Goal: Task Accomplishment & Management: Use online tool/utility

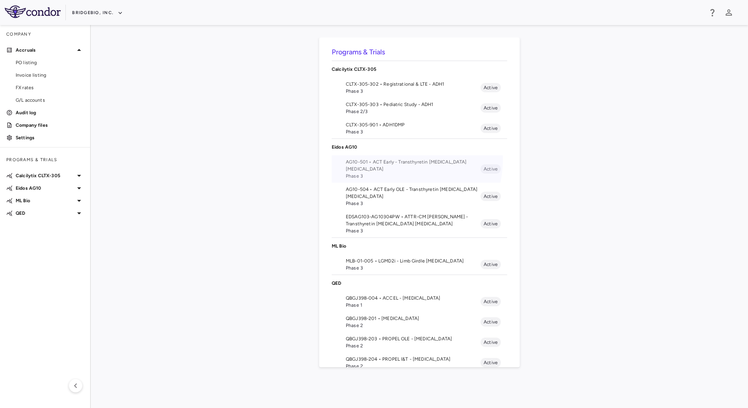
click at [395, 160] on span "AG10-501 • ACT Early - Transthyretin [MEDICAL_DATA] [MEDICAL_DATA]" at bounding box center [413, 166] width 135 height 14
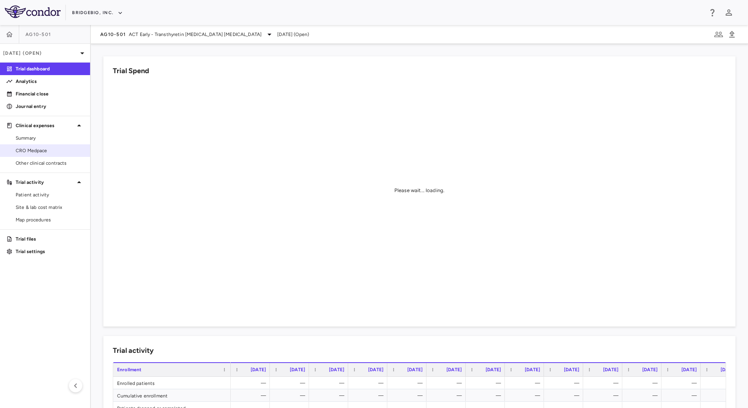
click at [55, 148] on span "CRO Medpace" at bounding box center [50, 150] width 68 height 7
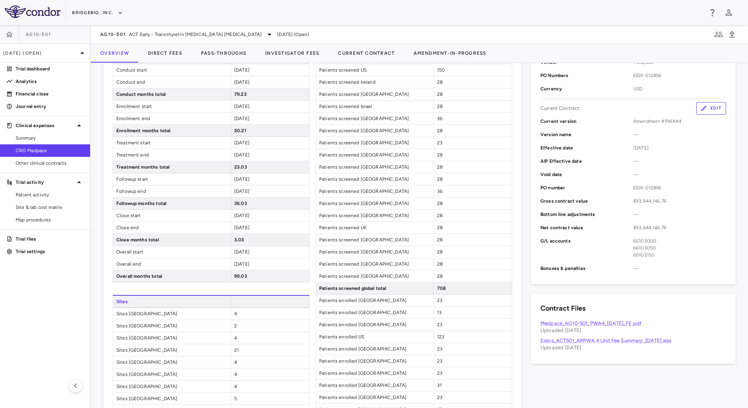
scroll to position [14, 0]
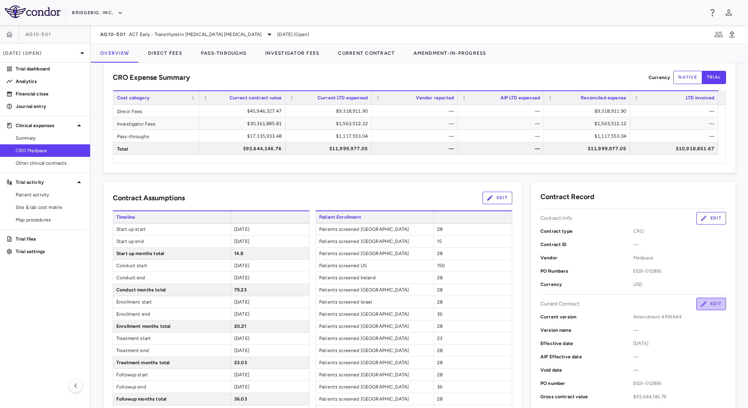
click at [704, 308] on button "Edit" at bounding box center [711, 304] width 30 height 13
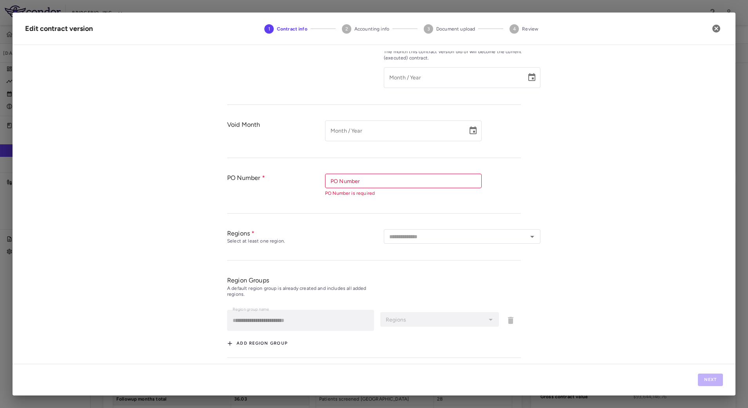
type input "*********"
type input "**********"
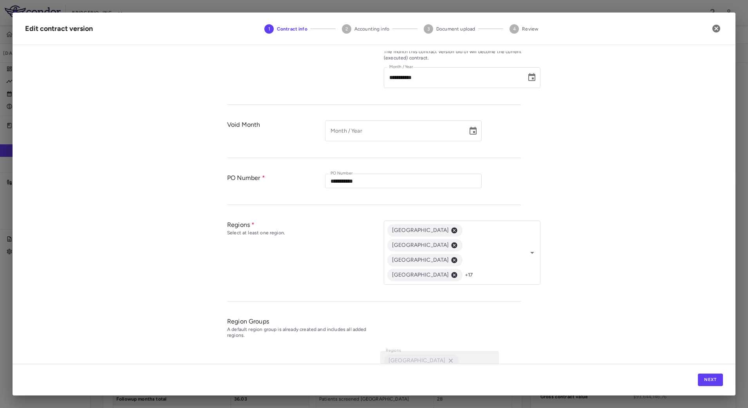
scroll to position [251, 0]
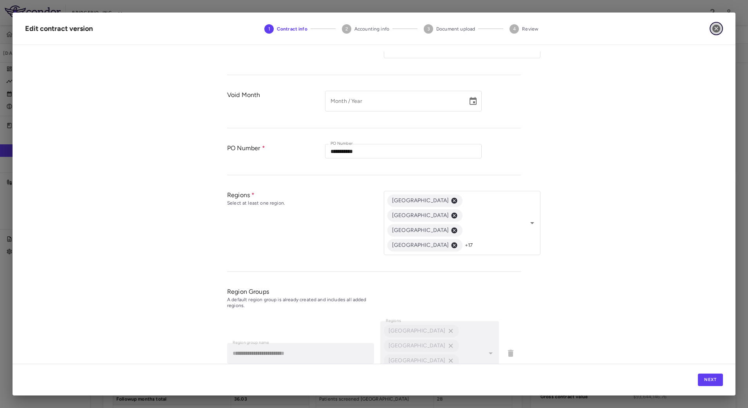
click at [718, 32] on icon "button" at bounding box center [715, 28] width 9 height 9
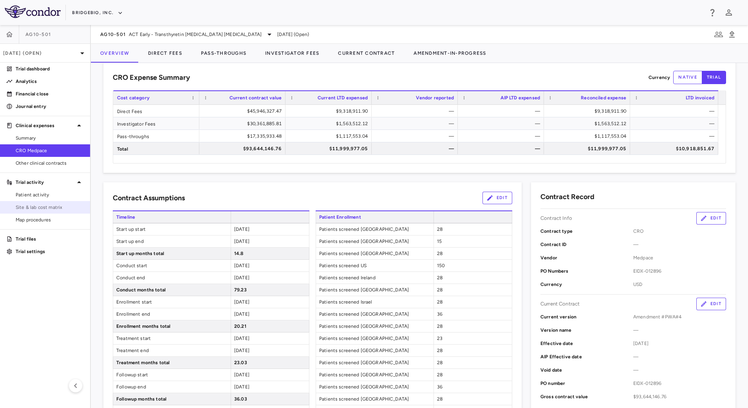
click at [55, 206] on span "Site & lab cost matrix" at bounding box center [50, 207] width 68 height 7
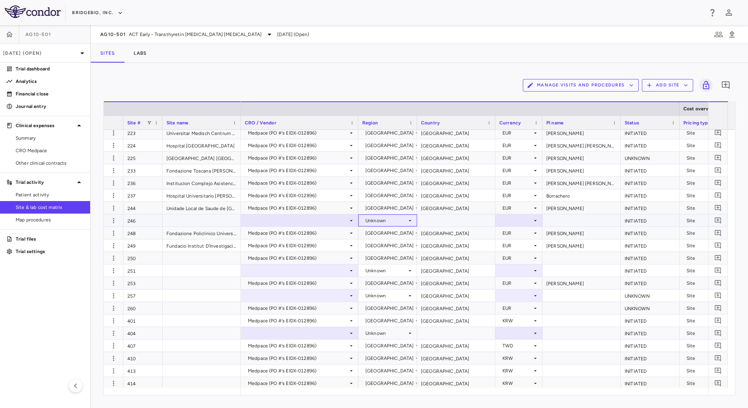
click at [405, 217] on div "Unknown" at bounding box center [385, 221] width 41 height 13
click at [425, 60] on div at bounding box center [374, 204] width 748 height 408
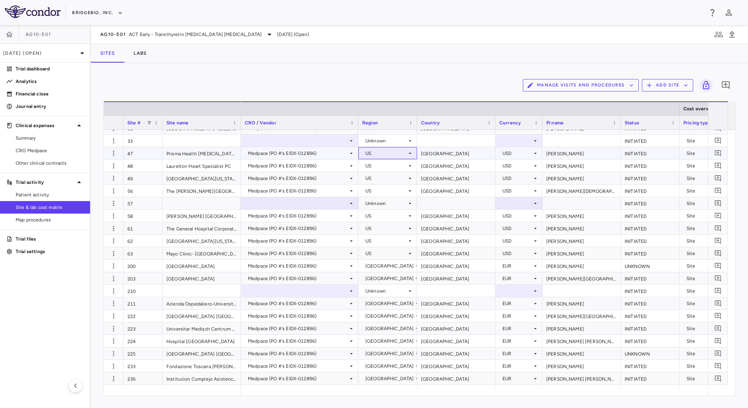
click at [407, 154] on icon at bounding box center [410, 153] width 6 height 6
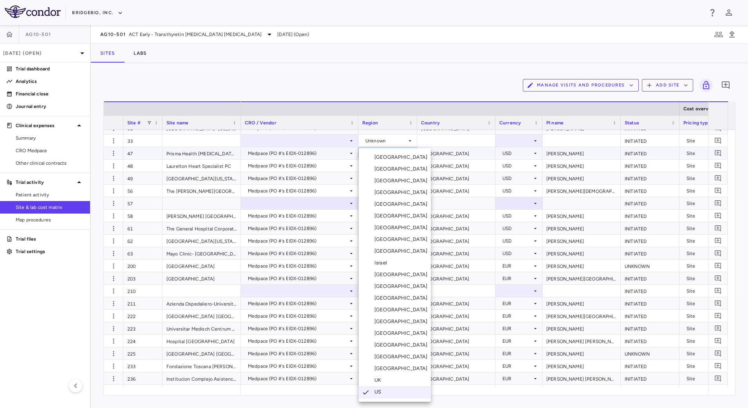
click at [423, 79] on div at bounding box center [374, 204] width 748 height 408
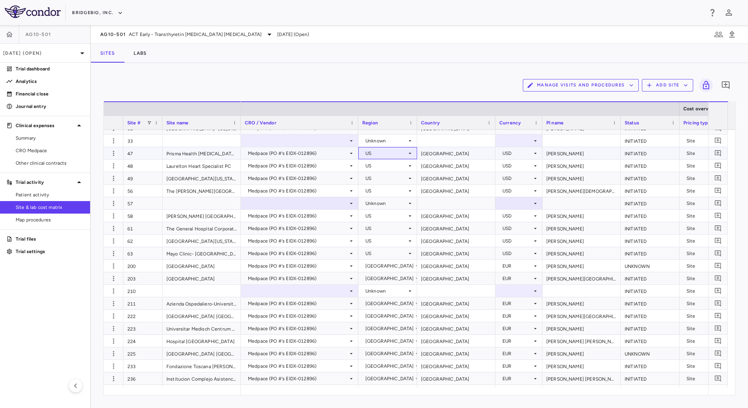
click at [406, 155] on div "US" at bounding box center [385, 153] width 41 height 13
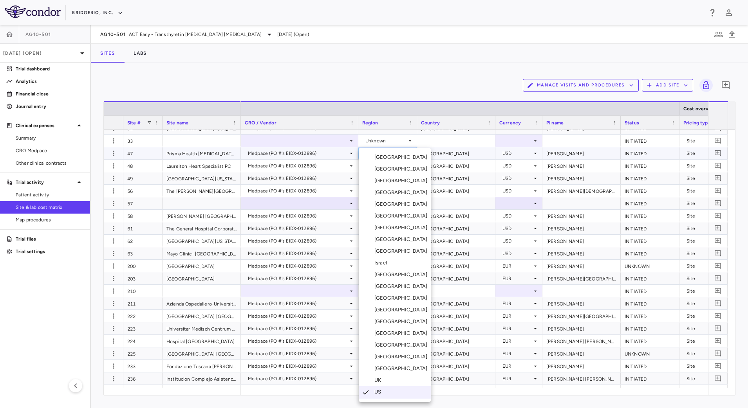
click at [454, 96] on div at bounding box center [374, 204] width 748 height 408
